Goal: Task Accomplishment & Management: Complete application form

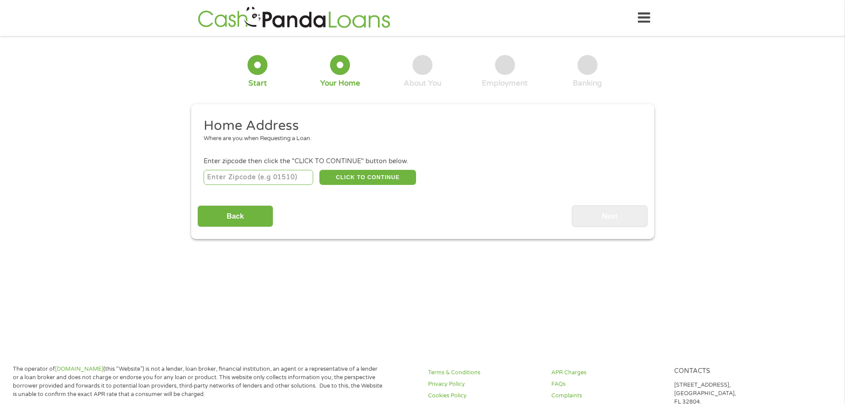
click at [230, 178] on input "number" at bounding box center [259, 177] width 110 height 15
type input "78626"
select select "[US_STATE]"
click at [367, 179] on button "CLICK TO CONTINUE" at bounding box center [367, 177] width 97 height 15
type input "78626"
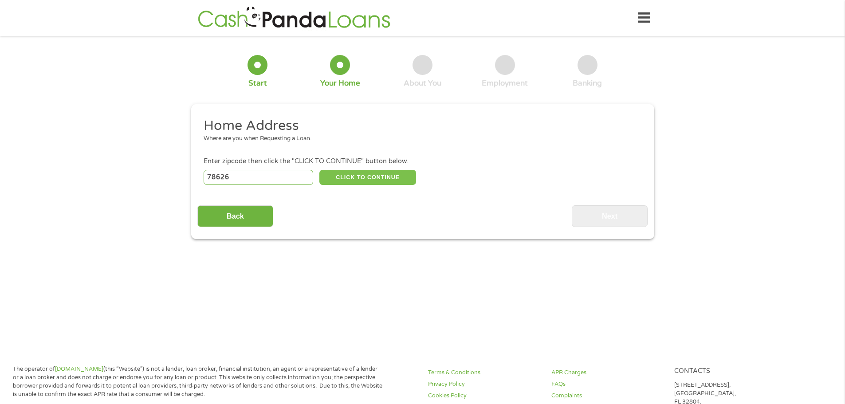
type input "[GEOGRAPHIC_DATA]"
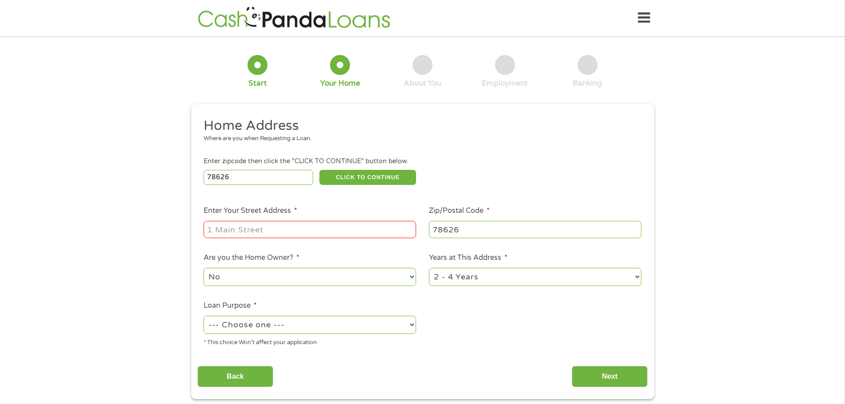
click at [258, 233] on input "Enter Your Street Address *" at bounding box center [310, 229] width 212 height 17
type input "[STREET_ADDRESS]"
click at [290, 325] on select "--- Choose one --- Pay Bills Debt Consolidation Home Improvement Major Purchase…" at bounding box center [310, 325] width 212 height 18
select select "shorttermcash"
click at [204, 316] on select "--- Choose one --- Pay Bills Debt Consolidation Home Improvement Major Purchase…" at bounding box center [310, 325] width 212 height 18
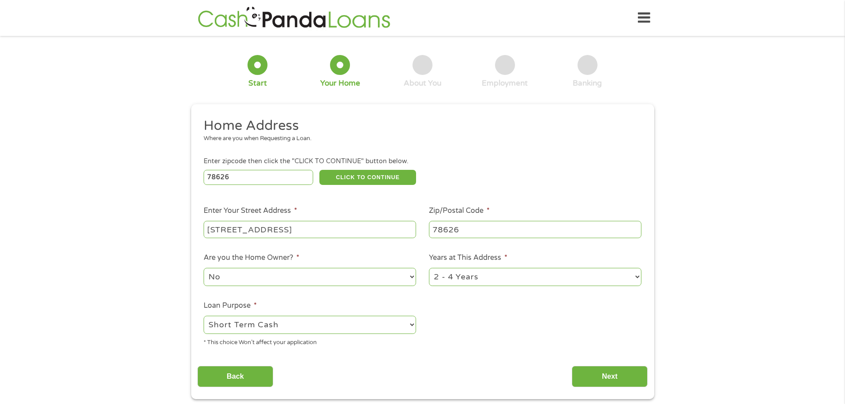
click at [489, 275] on select "1 Year or less 1 - 2 Years 2 - 4 Years Over 4 Years" at bounding box center [535, 277] width 212 height 18
select select "60months"
click at [429, 268] on select "1 Year or less 1 - 2 Years 2 - 4 Years Over 4 Years" at bounding box center [535, 277] width 212 height 18
click at [617, 381] on input "Next" at bounding box center [610, 377] width 76 height 22
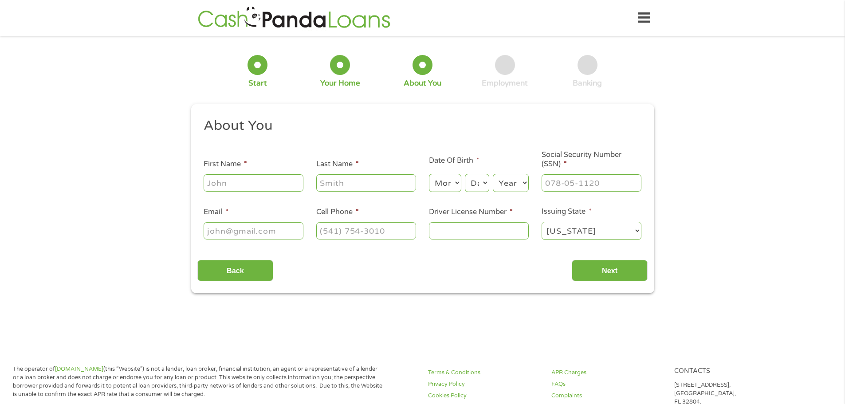
scroll to position [4, 4]
click at [239, 184] on input "First Name *" at bounding box center [254, 182] width 100 height 17
type input "[PERSON_NAME]"
type input "[PHONE_NUMBER]"
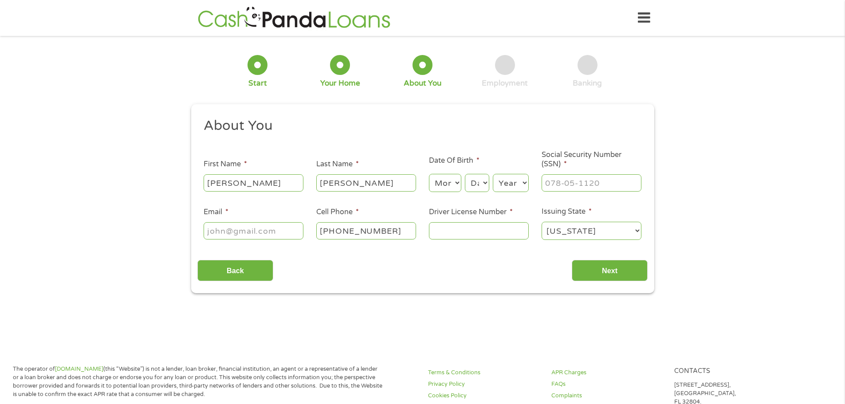
click at [440, 184] on select "Month 1 2 3 4 5 6 7 8 9 10 11 12" at bounding box center [445, 183] width 32 height 18
select select "6"
click at [429, 174] on select "Month 1 2 3 4 5 6 7 8 9 10 11 12" at bounding box center [445, 183] width 32 height 18
click at [470, 189] on select "Day 1 2 3 4 5 6 7 8 9 10 11 12 13 14 15 16 17 18 19 20 21 22 23 24 25 26 27 28 …" at bounding box center [477, 183] width 24 height 18
select select "5"
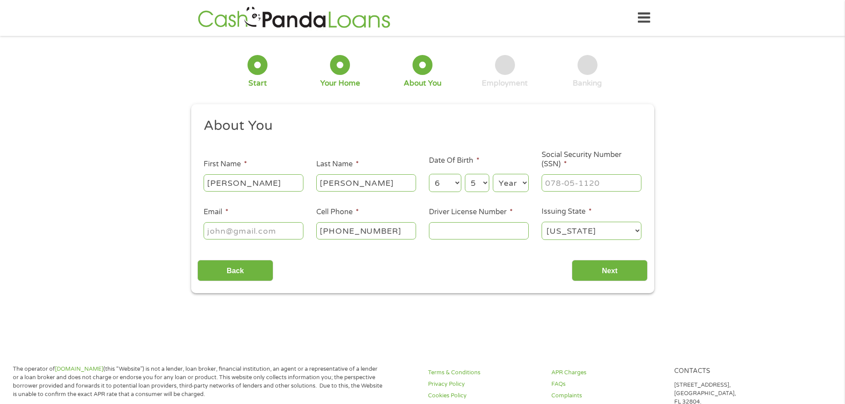
click at [465, 174] on select "Day 1 2 3 4 5 6 7 8 9 10 11 12 13 14 15 16 17 18 19 20 21 22 23 24 25 26 27 28 …" at bounding box center [477, 183] width 24 height 18
click at [495, 181] on select "Year [DATE] 2006 2005 2004 2003 2002 2001 2000 1999 1998 1997 1996 1995 1994 19…" at bounding box center [511, 183] width 36 height 18
select select "1982"
click at [493, 174] on select "Year [DATE] 2006 2005 2004 2003 2002 2001 2000 1999 1998 1997 1996 1995 1994 19…" at bounding box center [511, 183] width 36 height 18
click at [567, 181] on input "___-__-____" at bounding box center [591, 182] width 100 height 17
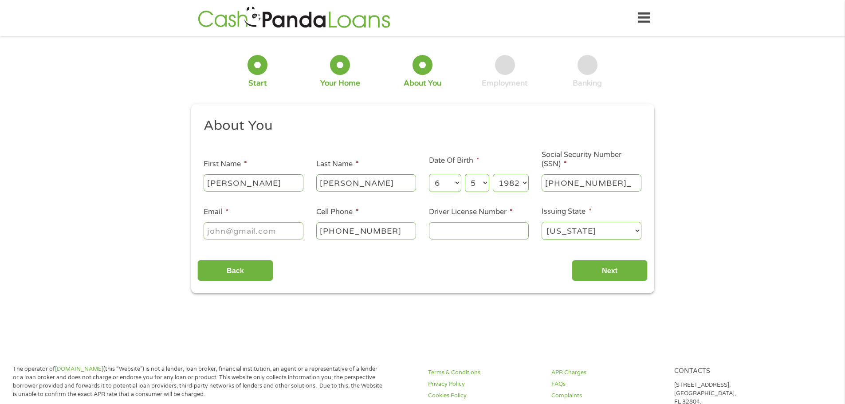
type input "090-53-6754"
click at [231, 227] on input "Email *" at bounding box center [254, 230] width 100 height 17
type input "[EMAIL_ADDRESS][DOMAIN_NAME]"
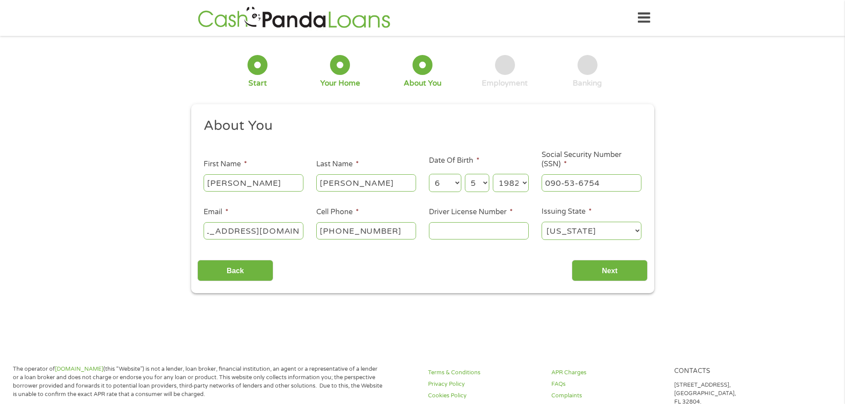
scroll to position [0, 0]
click at [381, 232] on input "[PHONE_NUMBER]" at bounding box center [366, 230] width 100 height 17
drag, startPoint x: 381, startPoint y: 232, endPoint x: 386, endPoint y: 232, distance: 4.9
click at [386, 232] on input "[PHONE_NUMBER]" at bounding box center [366, 230] width 100 height 17
type input "[PHONE_NUMBER]"
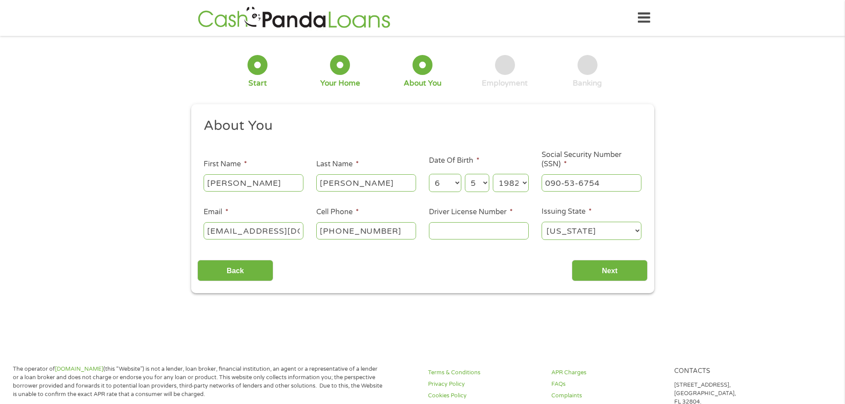
click at [442, 235] on input "Driver License Number *" at bounding box center [479, 230] width 100 height 17
type input "35964127"
click at [448, 255] on div "Back Next" at bounding box center [422, 267] width 450 height 28
click at [611, 272] on input "Next" at bounding box center [610, 271] width 76 height 22
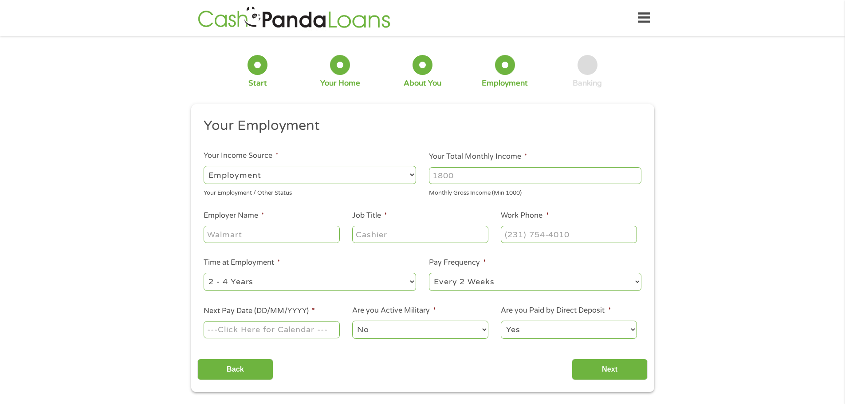
click at [488, 176] on input "Your Total Monthly Income *" at bounding box center [535, 175] width 212 height 17
drag, startPoint x: 488, startPoint y: 176, endPoint x: 365, endPoint y: 183, distance: 123.5
click at [365, 183] on ul "Your Employment Your Income Source * --- Choose one --- Employment [DEMOGRAPHIC…" at bounding box center [422, 232] width 450 height 230
type input "11000"
click at [268, 233] on input "Employer Name *" at bounding box center [272, 234] width 136 height 17
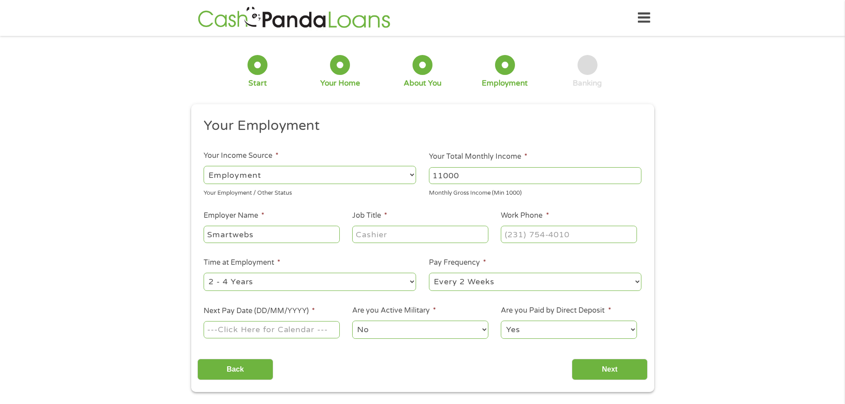
type input "Smartwebs"
type input "Sales Director"
type input "[PHONE_NUMBER]"
click at [268, 283] on select "--- Choose one --- 1 Year or less 1 - 2 Years 2 - 4 Years Over 4 Years" at bounding box center [310, 282] width 212 height 18
select select "60months"
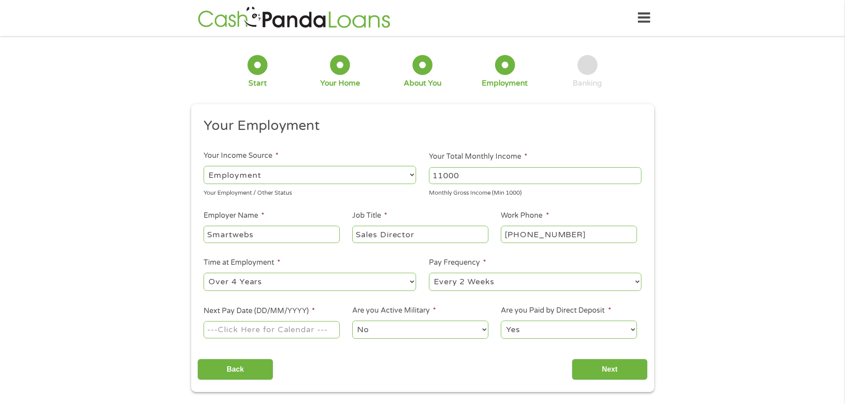
click at [204, 273] on select "--- Choose one --- 1 Year or less 1 - 2 Years 2 - 4 Years Over 4 Years" at bounding box center [310, 282] width 212 height 18
click at [488, 287] on select "--- Choose one --- Every 2 Weeks Every Week Monthly Semi-Monthly" at bounding box center [535, 282] width 212 height 18
select select "semimonthly"
click at [429, 273] on select "--- Choose one --- Every 2 Weeks Every Week Monthly Semi-Monthly" at bounding box center [535, 282] width 212 height 18
click at [309, 337] on input "Next Pay Date (DD/MM/YYYY) *" at bounding box center [272, 329] width 136 height 17
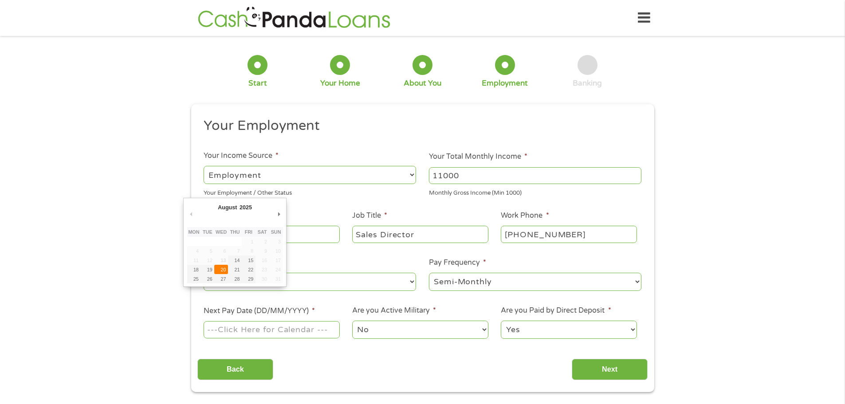
type input "[DATE]"
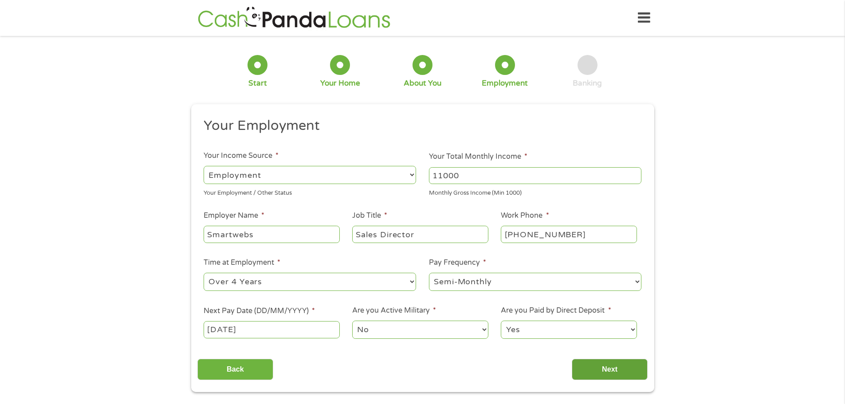
click at [615, 362] on input "Next" at bounding box center [610, 370] width 76 height 22
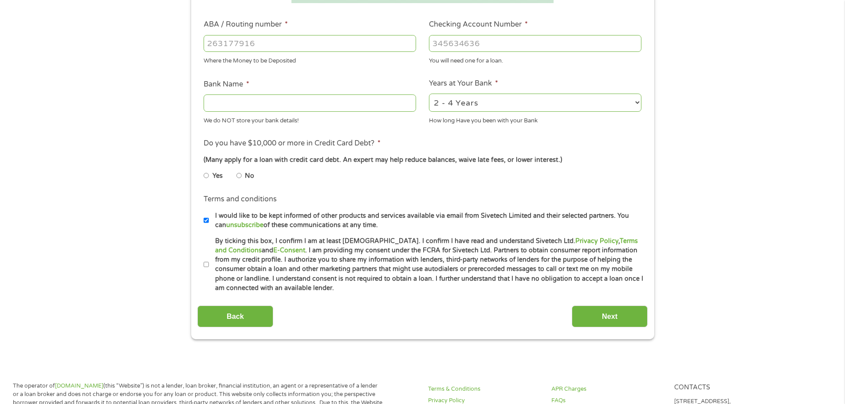
scroll to position [266, 0]
click at [205, 216] on input "I would like to be kept informed of other products and services available via e…" at bounding box center [206, 220] width 5 height 14
checkbox input "false"
click at [205, 265] on input "By ticking this box, I confirm I am at least [DEMOGRAPHIC_DATA]. I confirm I ha…" at bounding box center [206, 264] width 5 height 14
checkbox input "true"
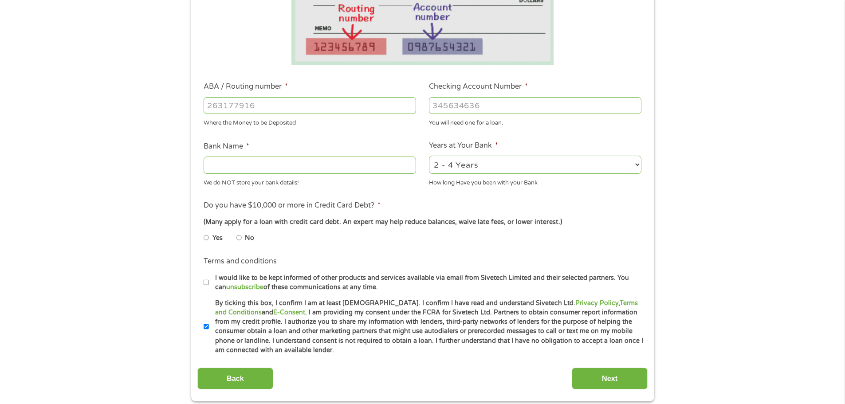
scroll to position [89, 0]
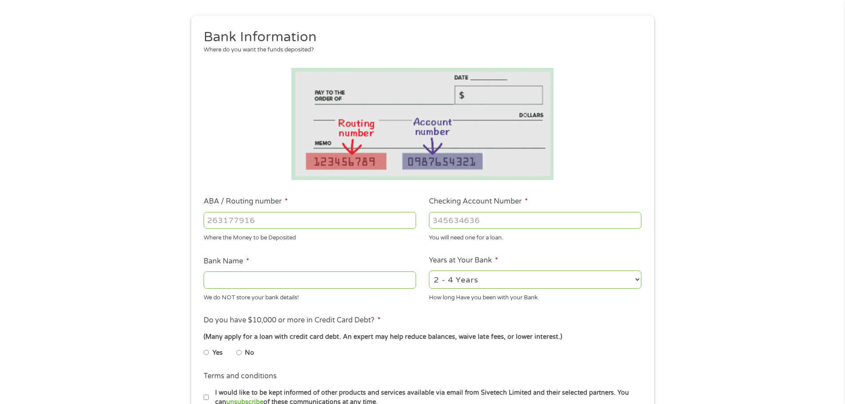
click at [238, 225] on input "ABA / Routing number *" at bounding box center [310, 220] width 212 height 17
type input "111000025"
type input "BANK OF AMERICA NA"
type input "111000025"
click at [465, 222] on input "Checking Account Number *" at bounding box center [535, 220] width 212 height 17
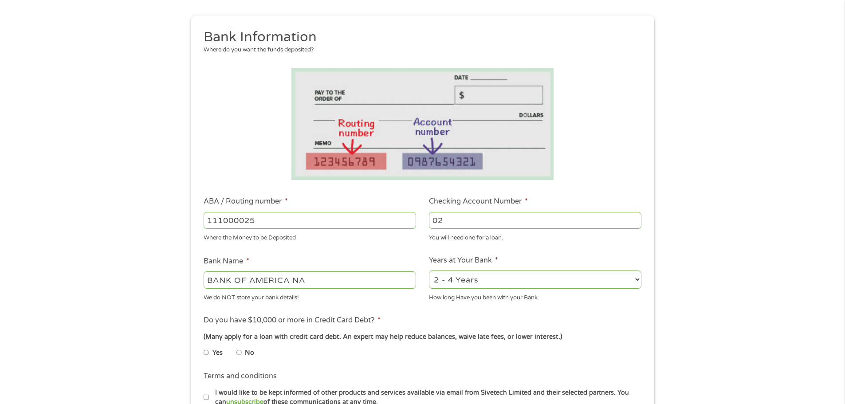
type input "0"
type input "488082751261"
click at [162, 279] on div "1 Start 2 Your Home 3 About You 4 Employment 5 Banking 6 This field is hidden w…" at bounding box center [422, 234] width 845 height 562
click at [487, 284] on select "2 - 4 Years 6 - 12 Months 1 - 2 Years Over 4 Years" at bounding box center [535, 279] width 212 height 18
select select "60months"
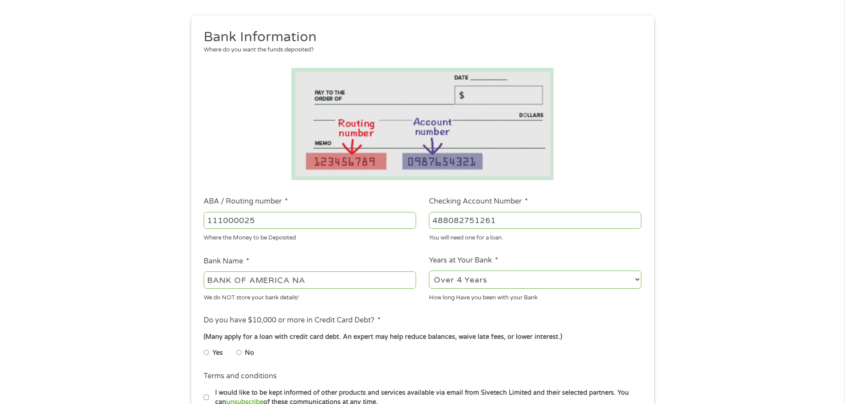
click at [429, 270] on select "2 - 4 Years 6 - 12 Months 1 - 2 Years Over 4 Years" at bounding box center [535, 279] width 212 height 18
click at [107, 306] on div "1 Start 2 Your Home 3 About You 4 Employment 5 Banking 6 This field is hidden w…" at bounding box center [422, 234] width 845 height 562
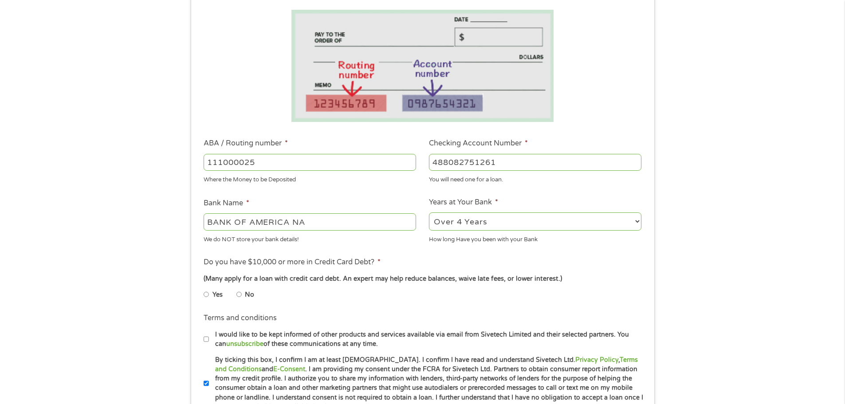
scroll to position [266, 0]
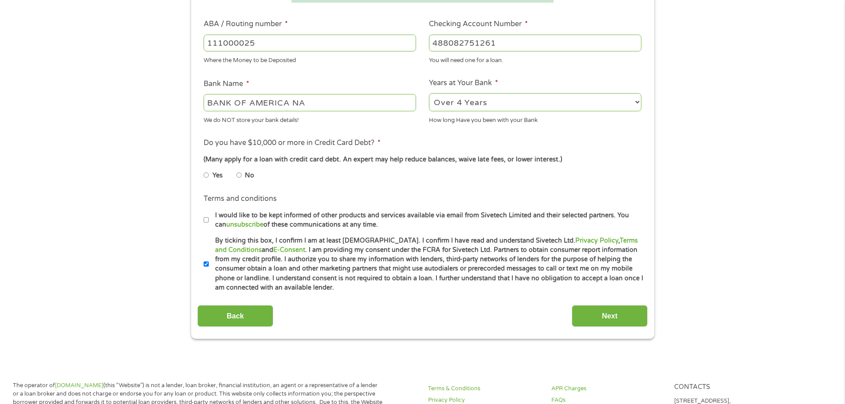
click at [236, 176] on li "Yes" at bounding box center [220, 175] width 33 height 17
click at [239, 175] on input "No" at bounding box center [238, 175] width 5 height 14
radio input "true"
click at [639, 317] on input "Next" at bounding box center [610, 316] width 76 height 22
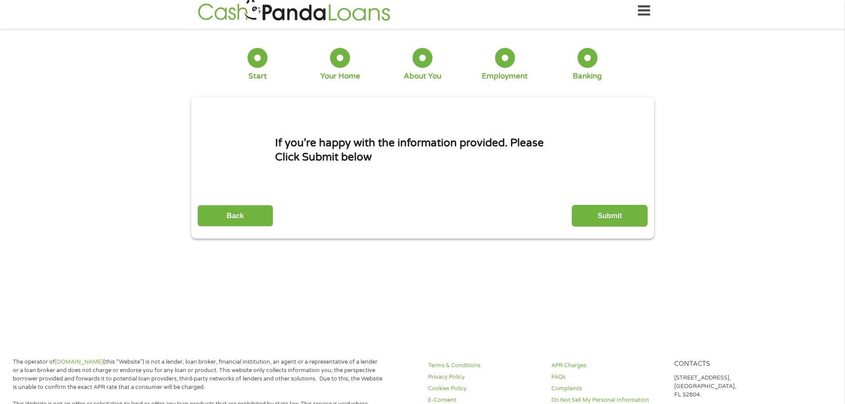
scroll to position [0, 0]
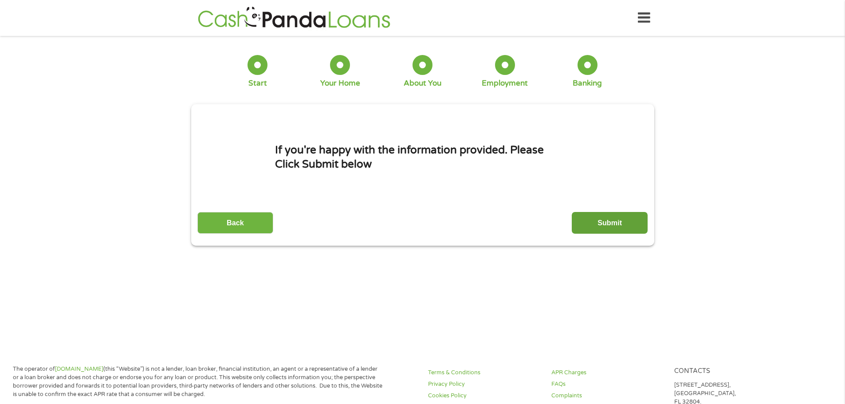
click at [603, 221] on input "Submit" at bounding box center [610, 223] width 76 height 22
